Goal: Task Accomplishment & Management: Use online tool/utility

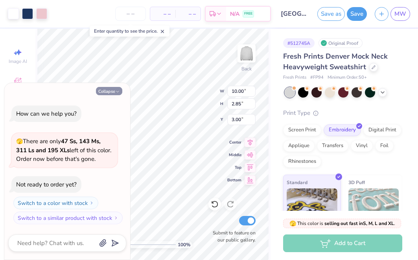
click at [119, 92] on icon "button" at bounding box center [117, 91] width 5 height 5
type textarea "x"
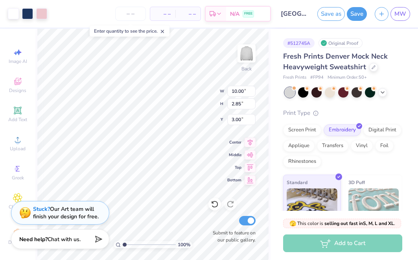
type input "10.74"
type input "3.06"
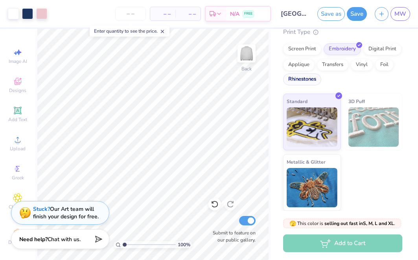
scroll to position [81, 0]
click at [43, 11] on div at bounding box center [41, 12] width 11 height 11
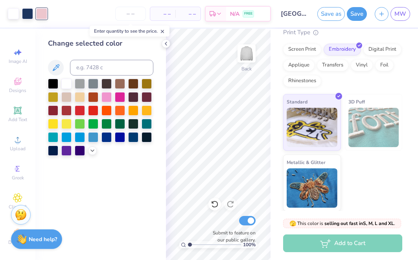
click at [169, 38] on div "Enter quantity to see the price." at bounding box center [129, 31] width 84 height 16
click at [168, 41] on icon at bounding box center [166, 43] width 6 height 6
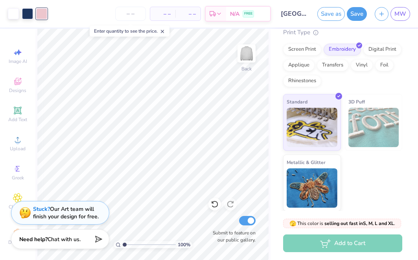
click at [362, 156] on div "Standard 3D Puff Metallic & Glitter" at bounding box center [342, 152] width 119 height 117
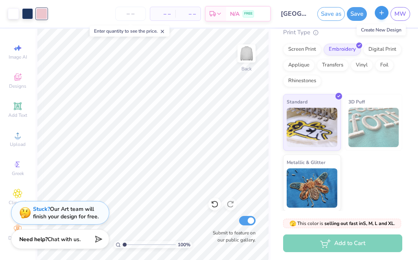
click at [379, 9] on button "button" at bounding box center [382, 13] width 14 height 14
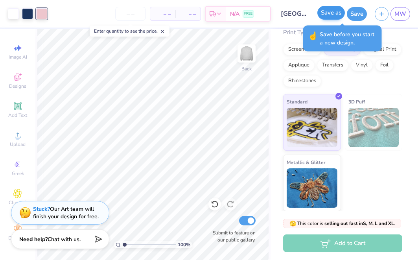
click at [330, 13] on button "Save as" at bounding box center [331, 13] width 28 height 14
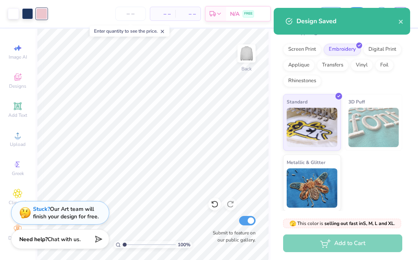
click at [396, 26] on div "Design Saved" at bounding box center [347, 21] width 102 height 9
click at [400, 20] on icon "close" at bounding box center [401, 21] width 6 height 6
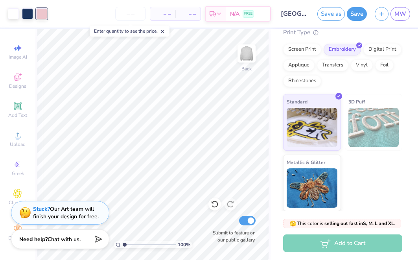
click at [385, 9] on div "Design Saved" at bounding box center [342, 7] width 140 height 3
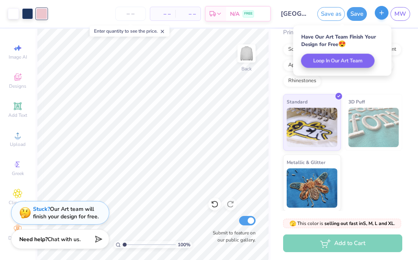
click at [385, 15] on icon "button" at bounding box center [381, 12] width 7 height 7
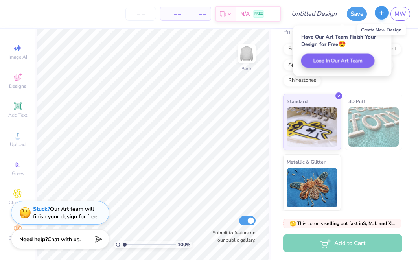
scroll to position [68, 0]
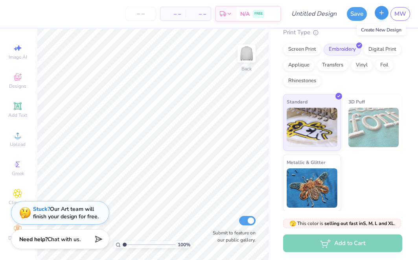
click at [382, 13] on line "button" at bounding box center [382, 13] width 4 height 0
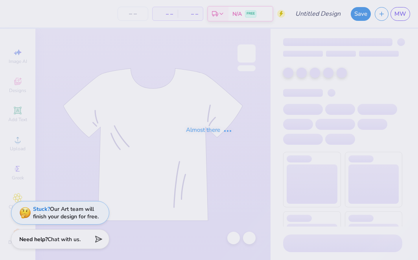
type input "[GEOGRAPHIC_DATA] : [PERSON_NAME]"
type input "12"
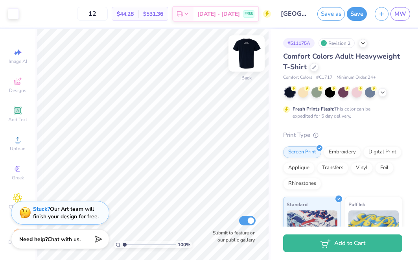
click at [250, 57] on img at bounding box center [246, 53] width 31 height 31
click at [246, 53] on img at bounding box center [246, 53] width 31 height 31
click at [247, 58] on img at bounding box center [246, 53] width 31 height 31
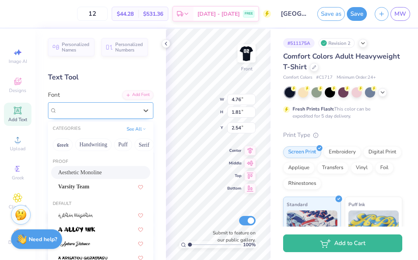
click at [63, 110] on span "Aesthetic Monoline" at bounding box center [80, 110] width 47 height 9
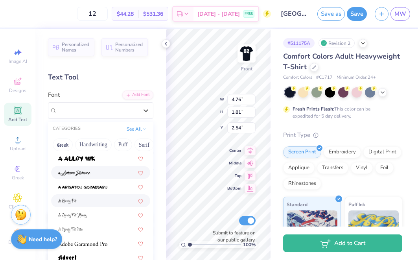
scroll to position [70, 0]
click at [103, 176] on div at bounding box center [100, 173] width 85 height 8
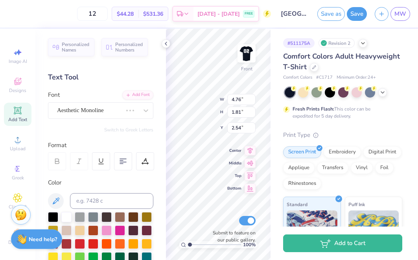
type input "4.23"
type input "1.77"
type input "2.56"
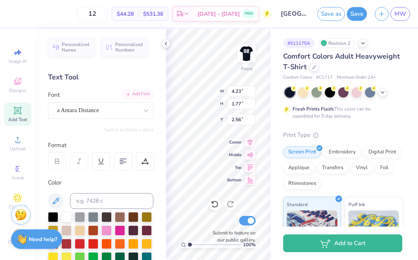
click at [132, 97] on div "Add Font" at bounding box center [137, 94] width 31 height 9
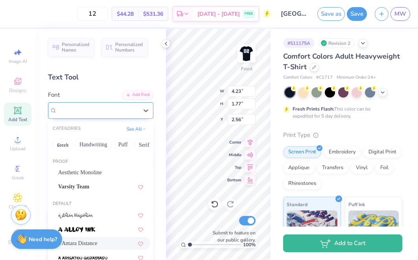
click at [135, 112] on div "a Antara Distance" at bounding box center [97, 110] width 83 height 12
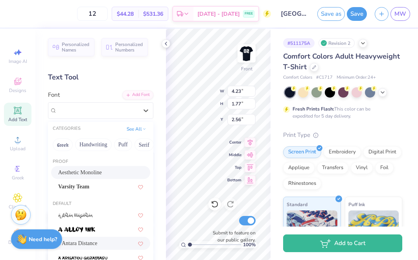
click at [97, 173] on div "Aesthetic Monoline" at bounding box center [100, 172] width 85 height 8
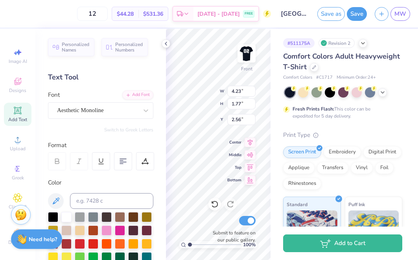
type input "4.76"
type input "1.81"
type input "2.54"
click at [168, 44] on icon at bounding box center [166, 43] width 6 height 6
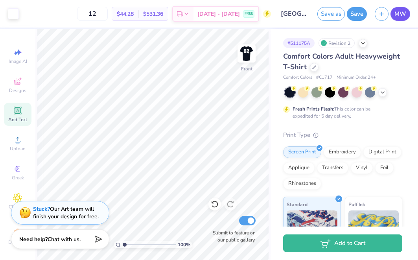
click at [406, 13] on span "MW" at bounding box center [400, 13] width 12 height 9
